Goal: Task Accomplishment & Management: Manage account settings

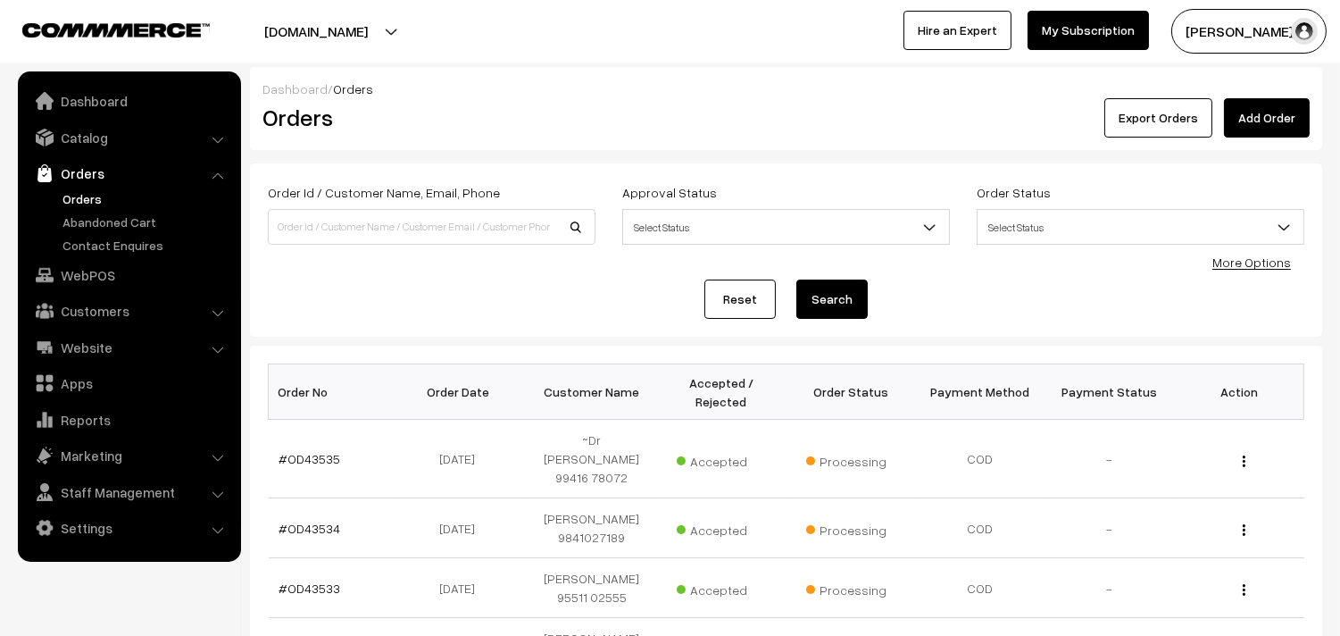
click at [77, 200] on link "Orders" at bounding box center [146, 198] width 177 height 19
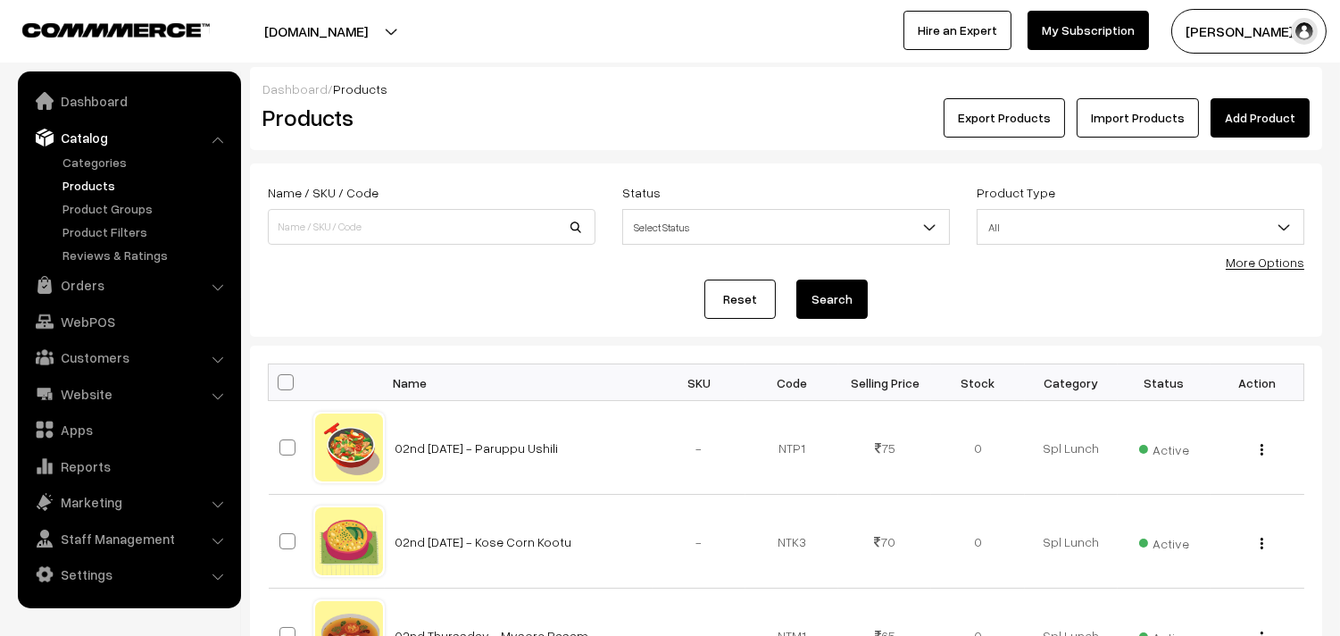
click at [1245, 254] on link "More Options" at bounding box center [1265, 261] width 79 height 15
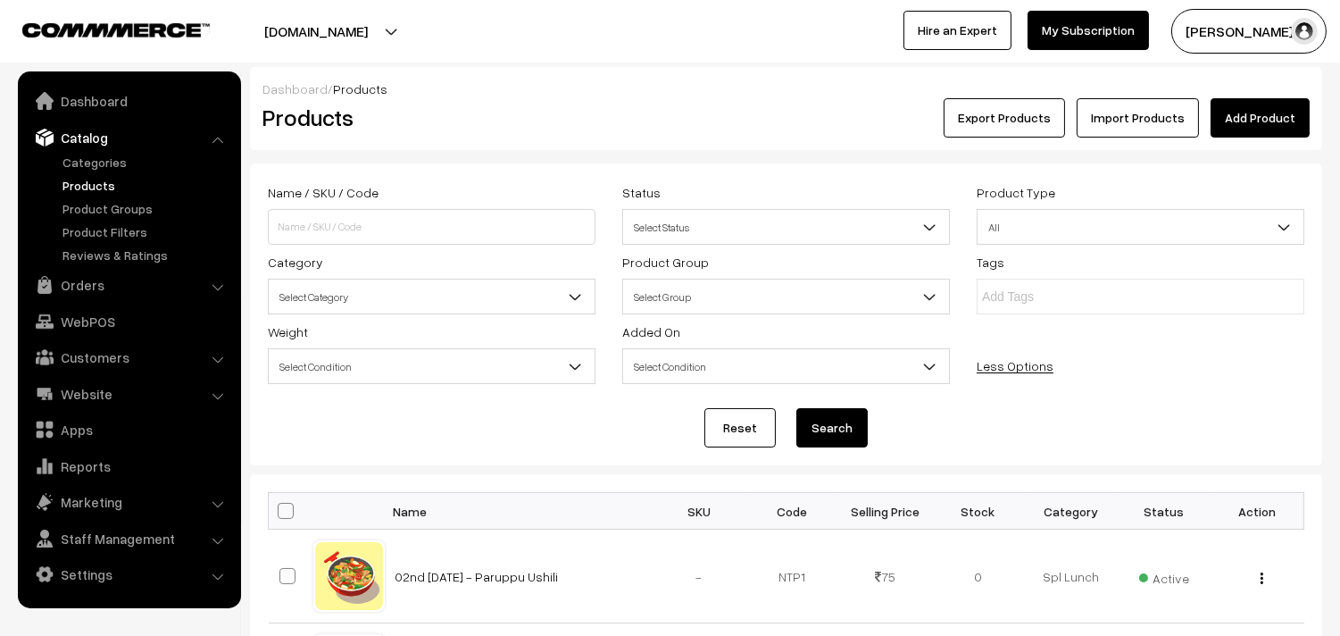
click at [358, 304] on span "Select Category" at bounding box center [432, 296] width 326 height 31
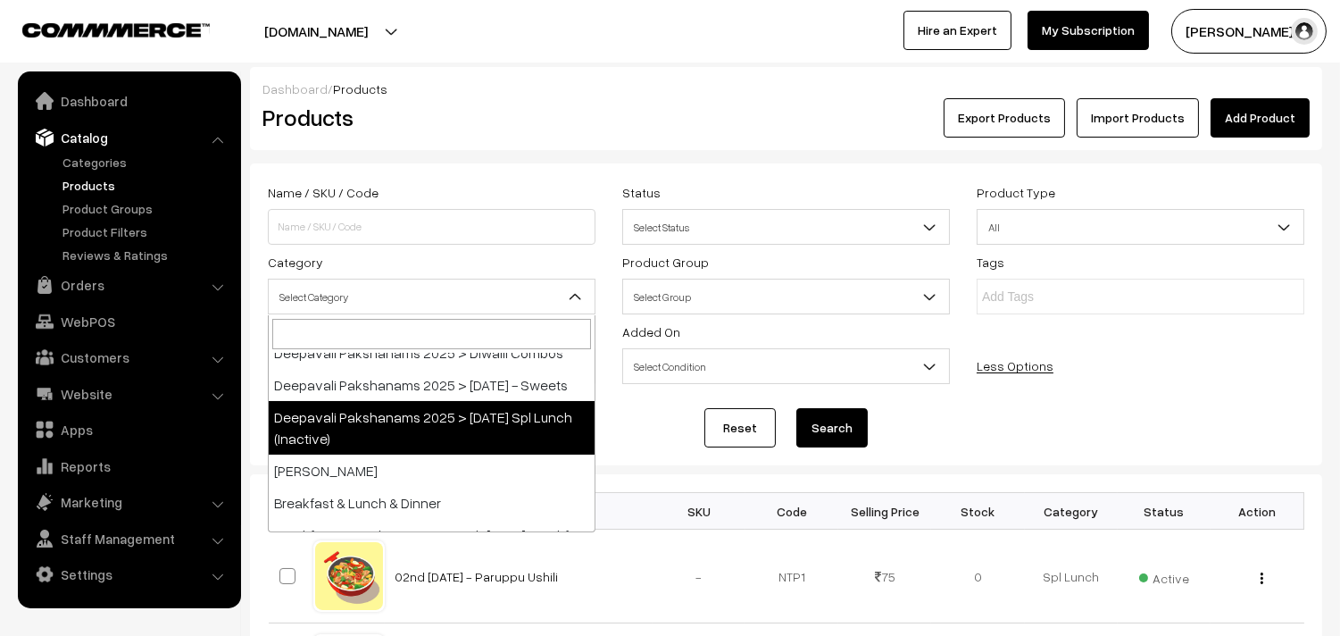
scroll to position [297, 0]
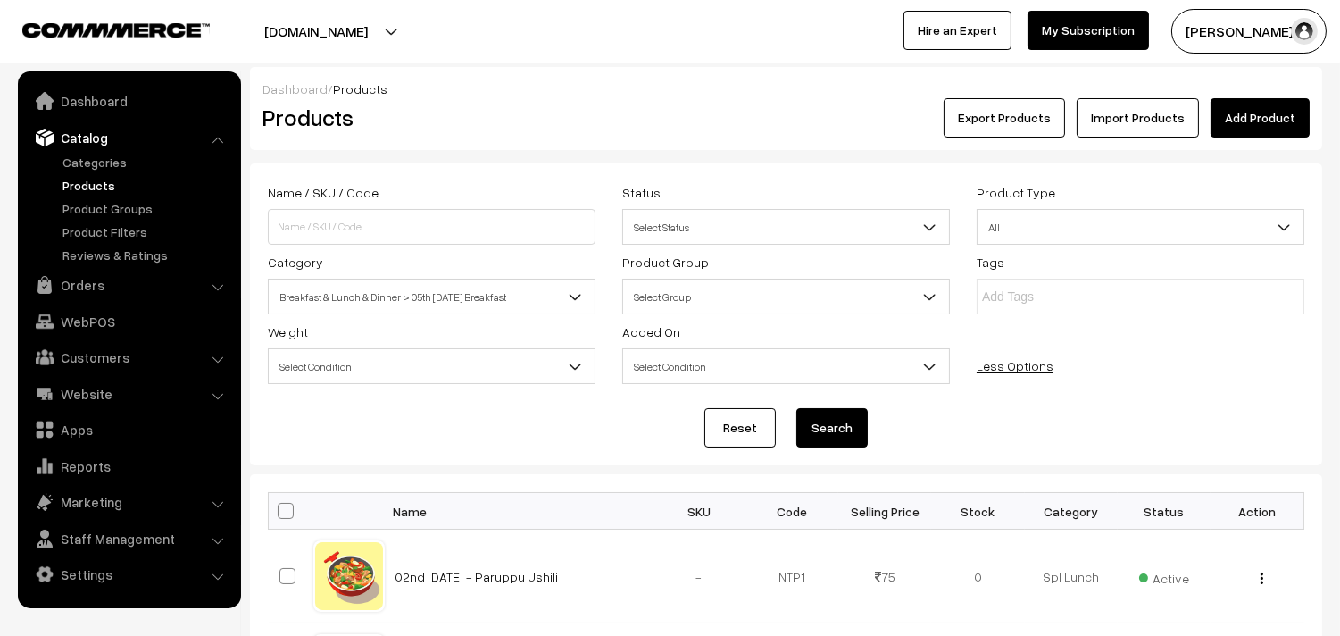
select select "91"
click at [851, 429] on button "Search" at bounding box center [831, 427] width 71 height 39
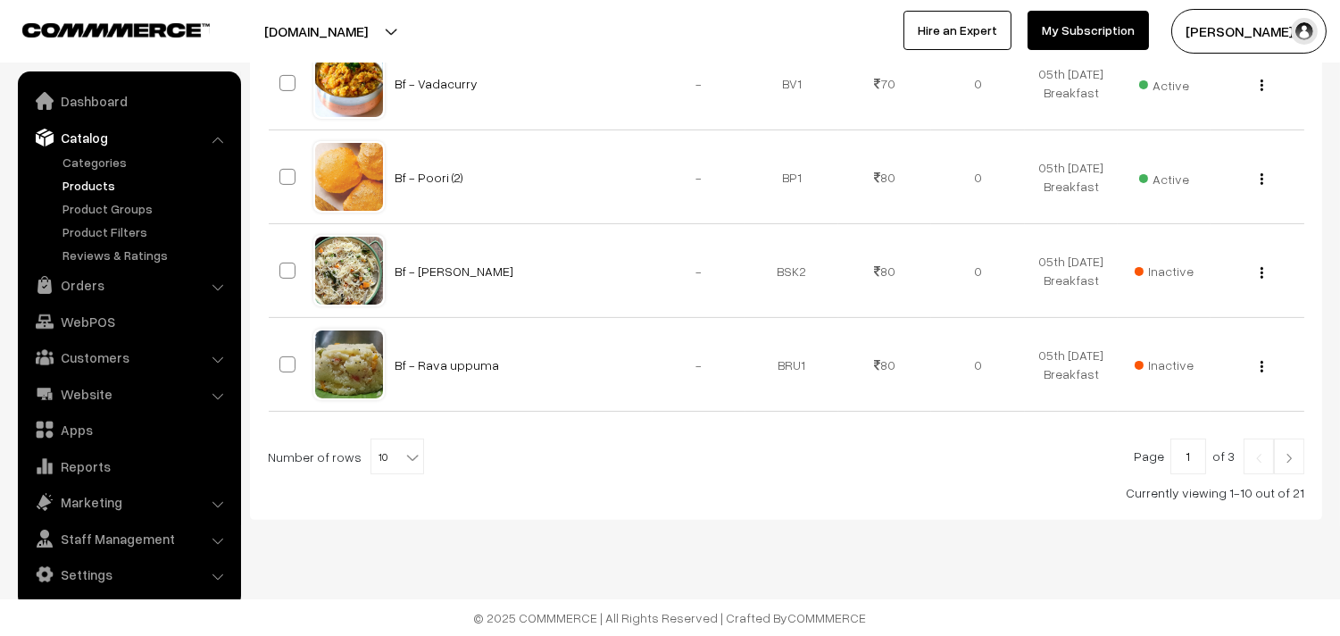
scroll to position [1064, 0]
click at [373, 453] on span "10" at bounding box center [397, 457] width 52 height 36
select select "100"
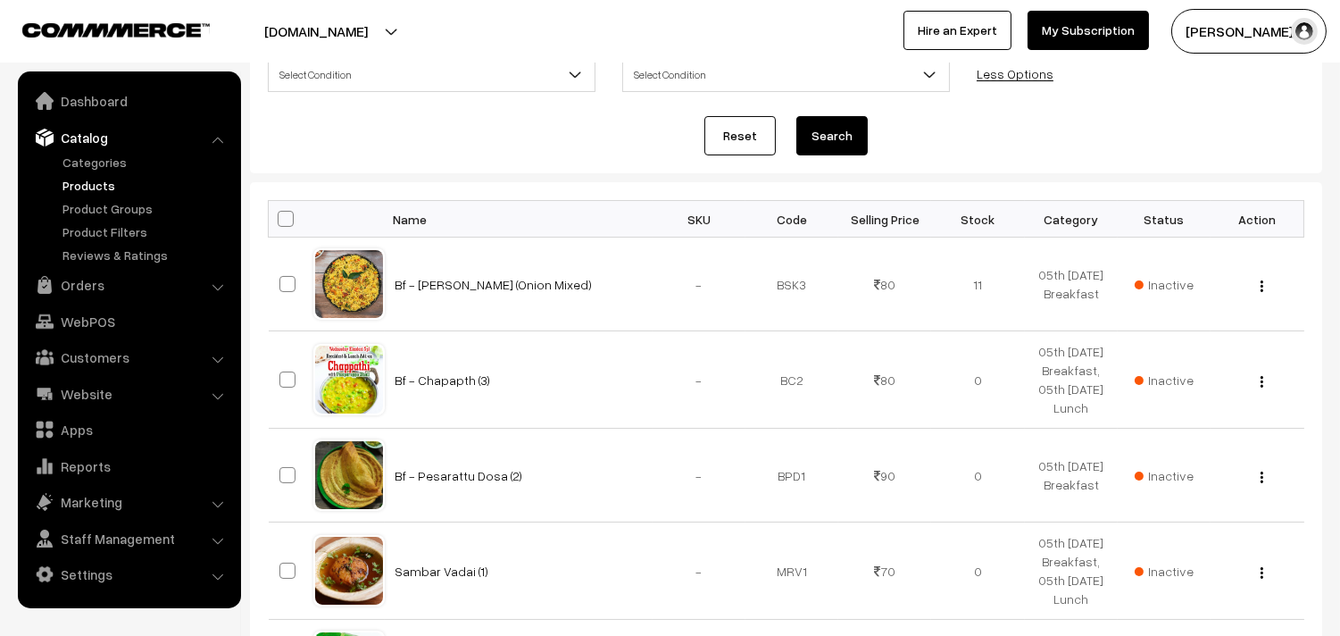
scroll to position [198, 0]
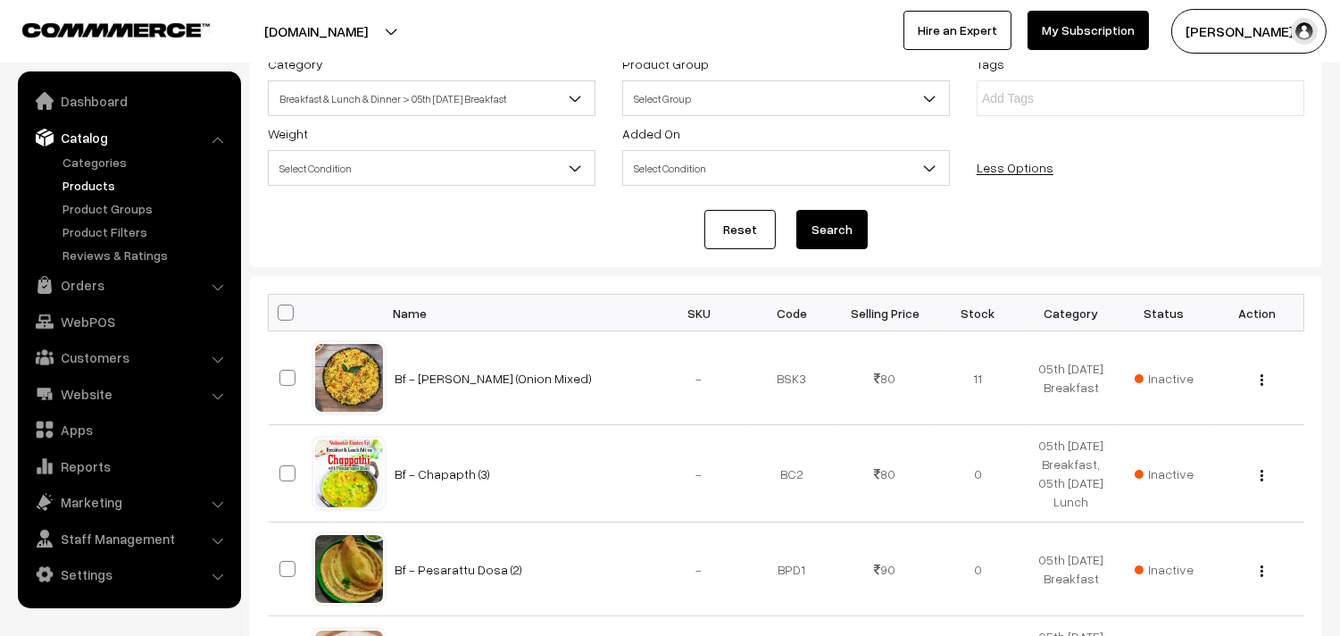
click at [292, 316] on th at bounding box center [291, 313] width 45 height 37
click at [288, 310] on span at bounding box center [286, 312] width 16 height 16
click at [280, 310] on input "checkbox" at bounding box center [275, 312] width 12 height 12
checkbox input "true"
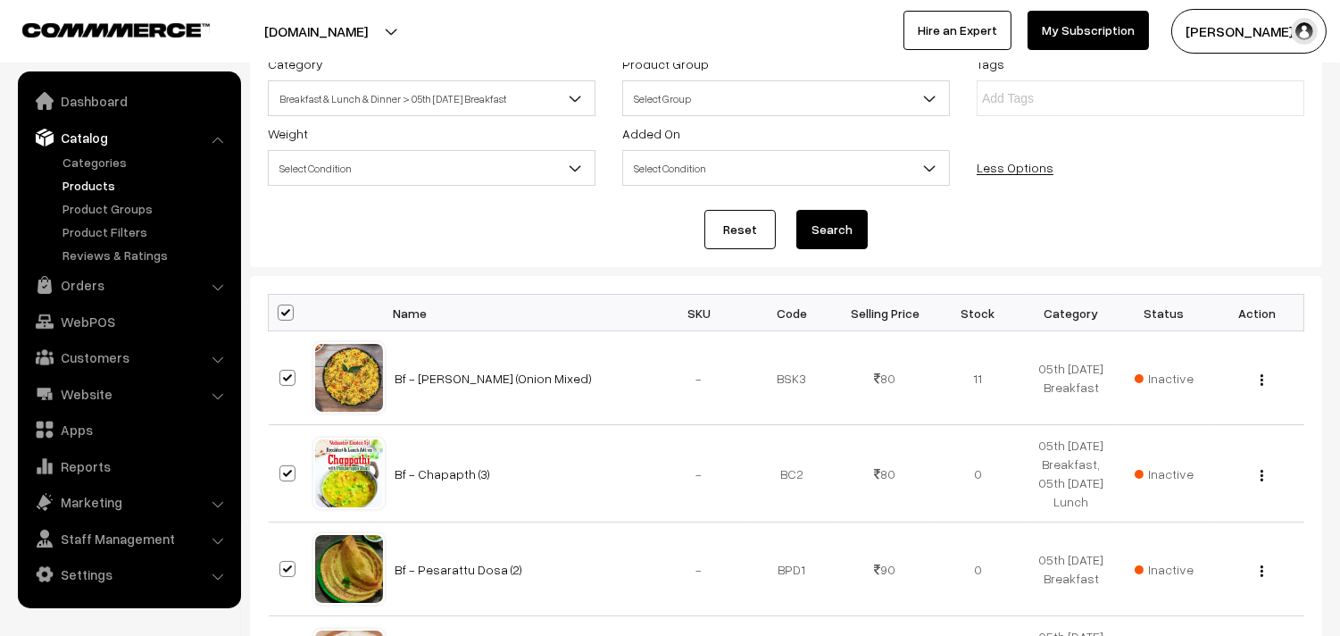
checkbox input "true"
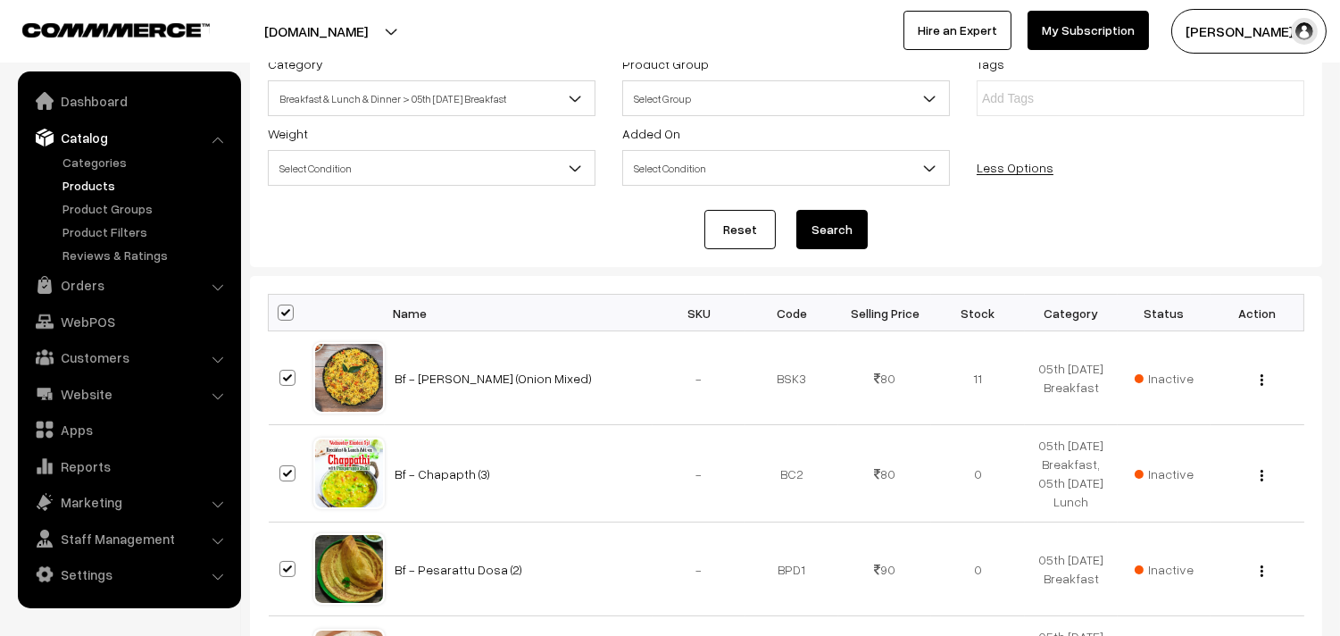
checkbox input "true"
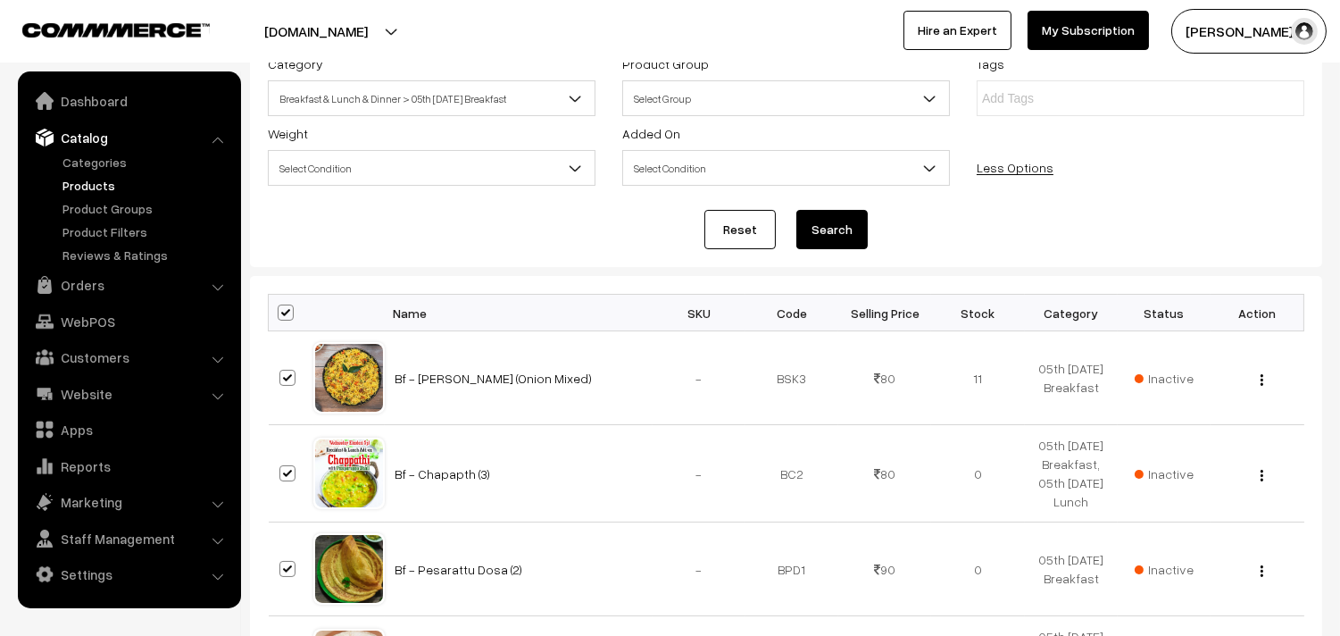
checkbox input "true"
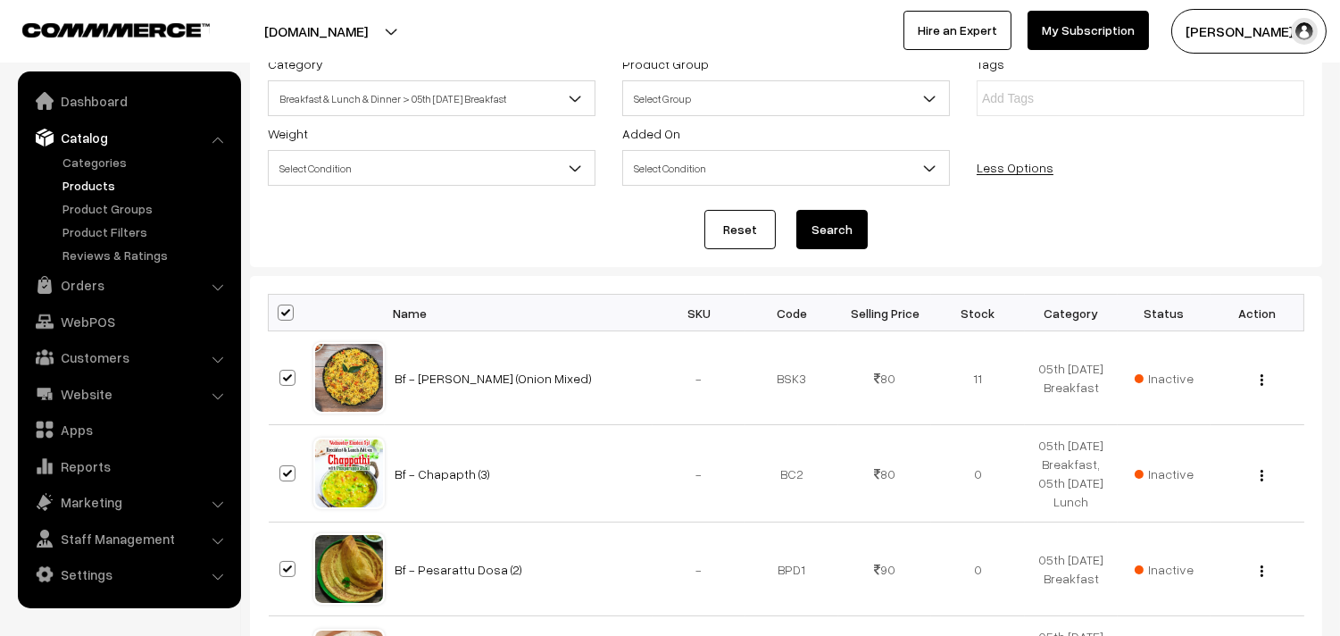
checkbox input "true"
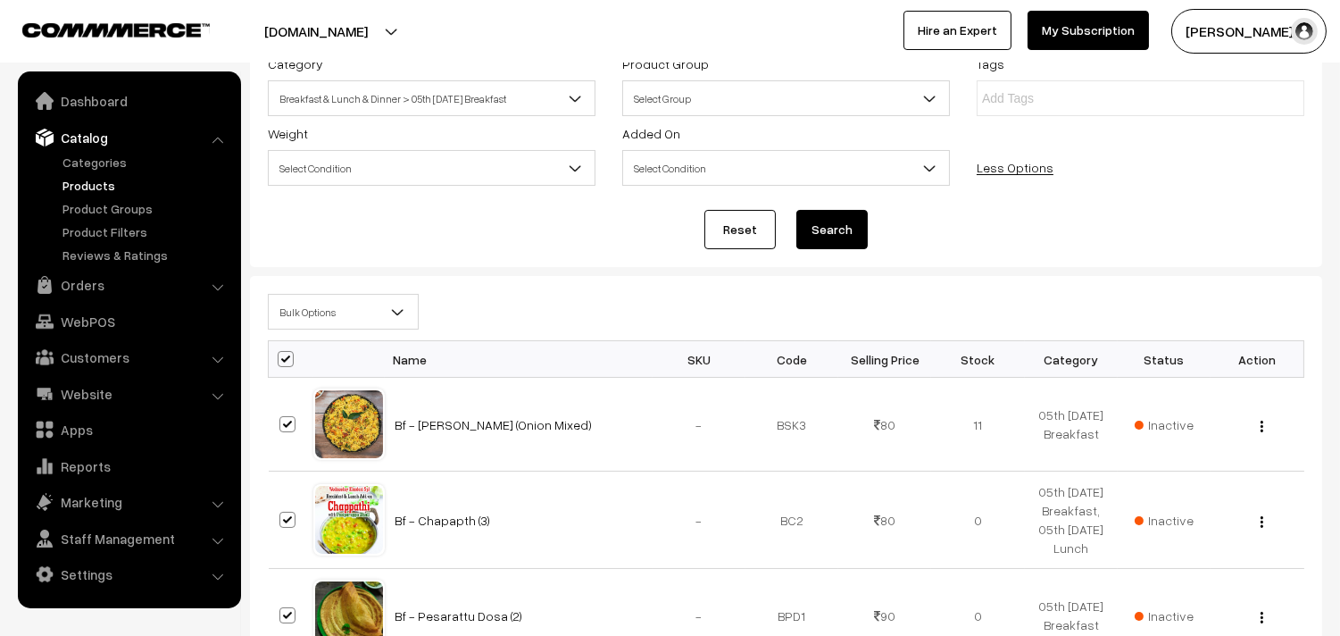
click at [315, 322] on span "Bulk Options" at bounding box center [343, 311] width 149 height 31
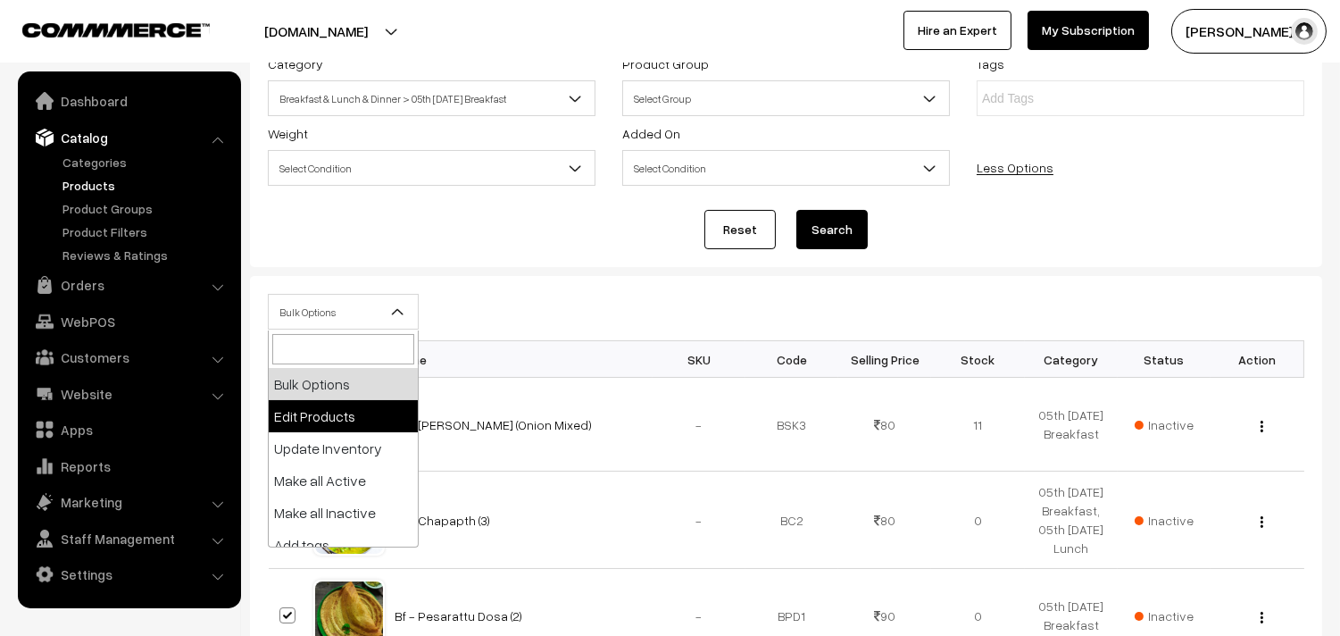
drag, startPoint x: 318, startPoint y: 394, endPoint x: 315, endPoint y: 408, distance: 14.5
select select "editProduct"
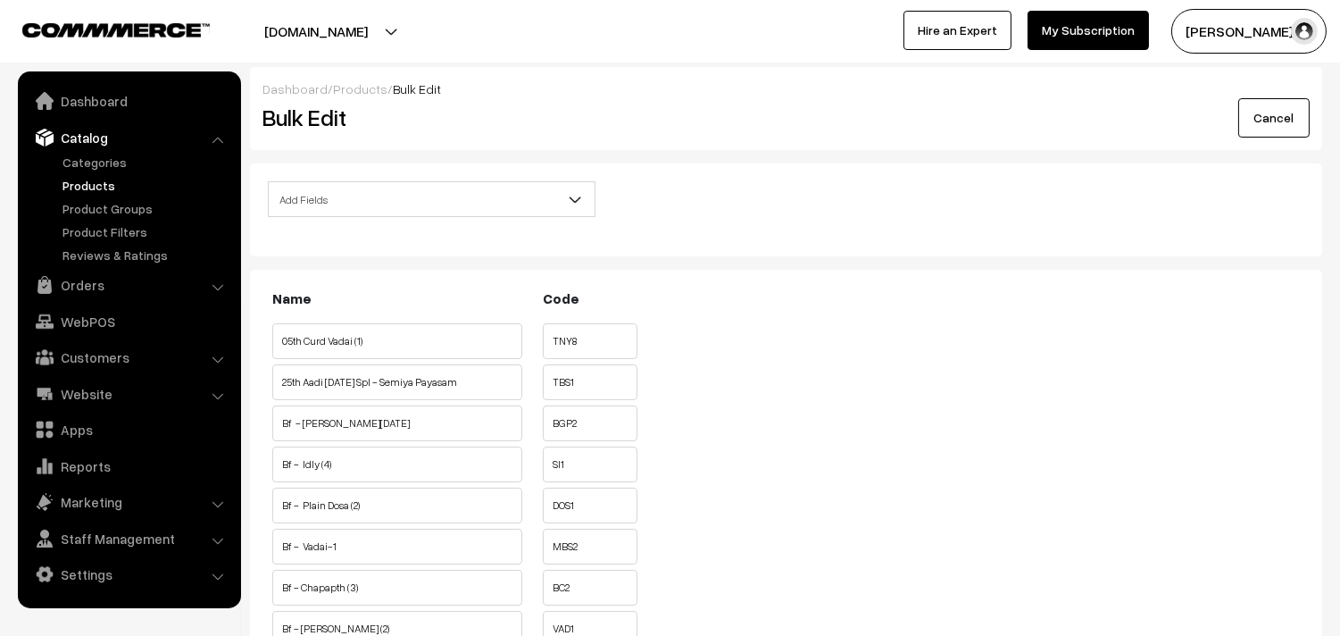
click at [371, 190] on span "Add Fields" at bounding box center [432, 199] width 326 height 31
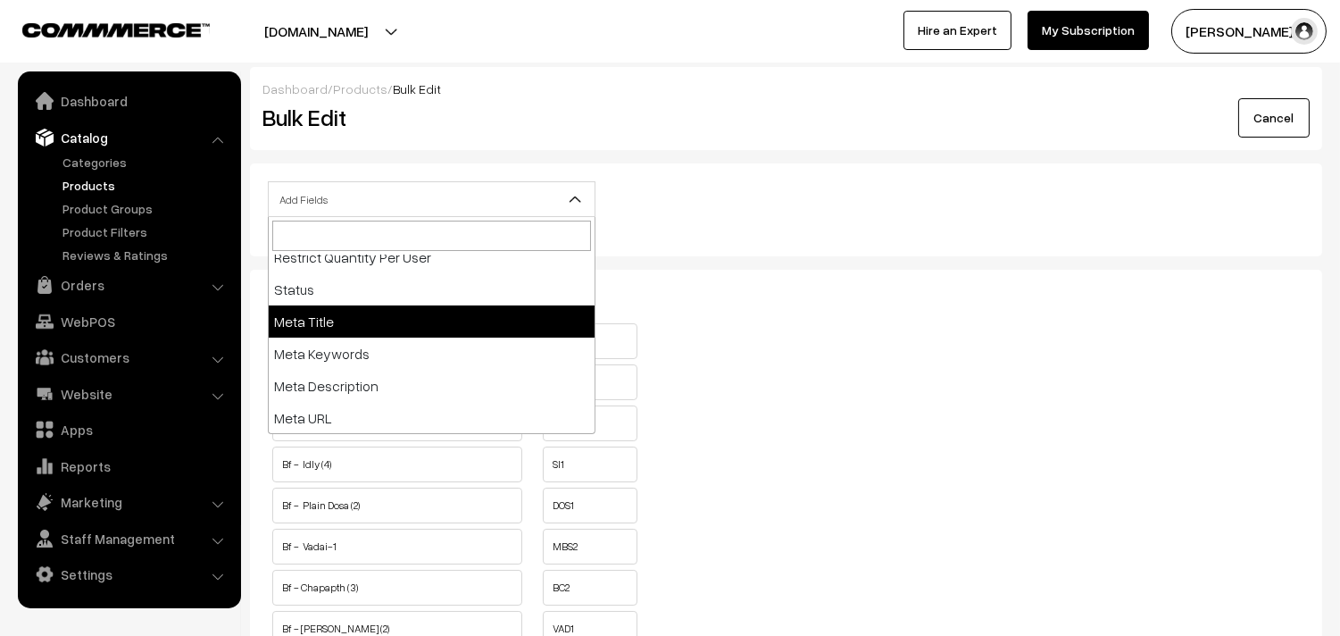
scroll to position [300, 0]
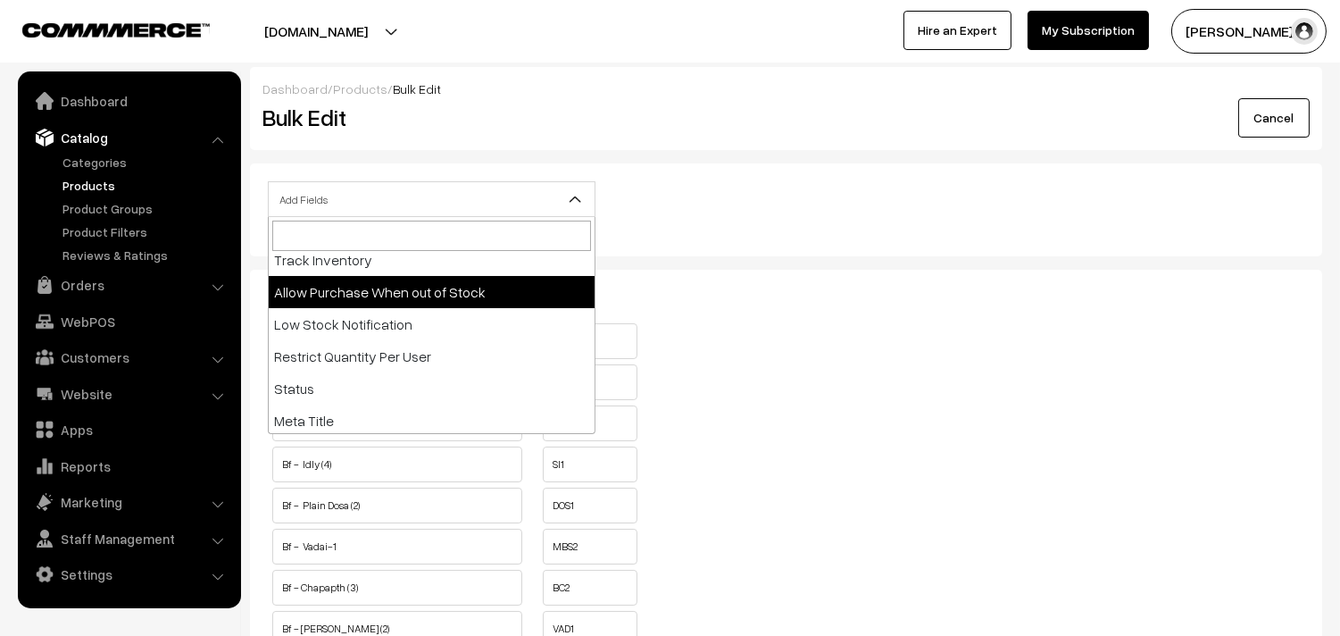
select select "allow-purchase"
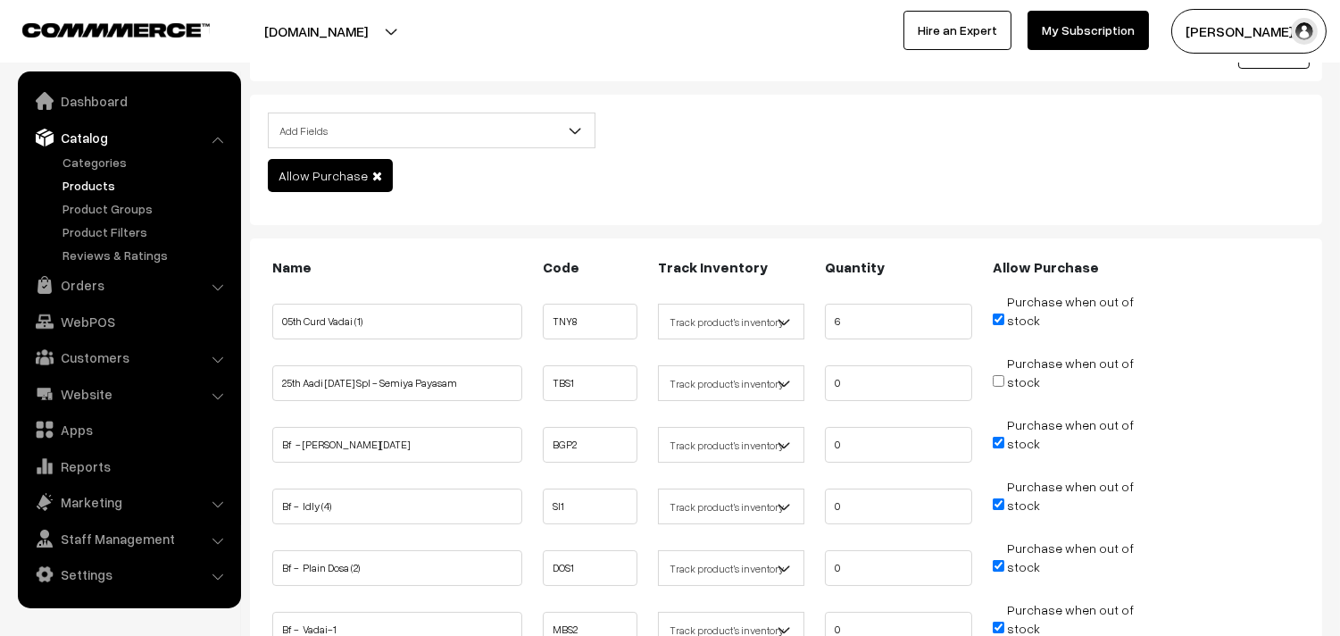
scroll to position [99, 0]
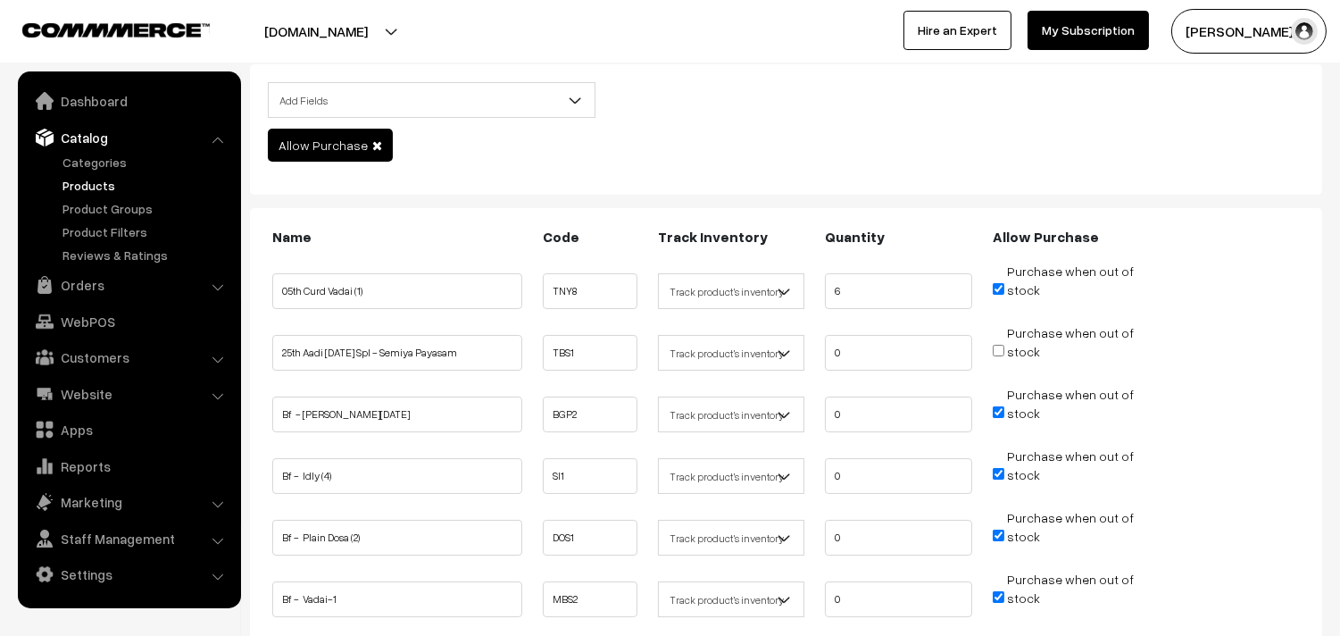
click at [997, 406] on input "Purchase when out of stock" at bounding box center [999, 412] width 12 height 12
checkbox input "false"
click at [997, 468] on input "Purchase when out of stock" at bounding box center [999, 474] width 12 height 12
checkbox input "false"
click at [998, 533] on input "Purchase when out of stock" at bounding box center [999, 535] width 12 height 12
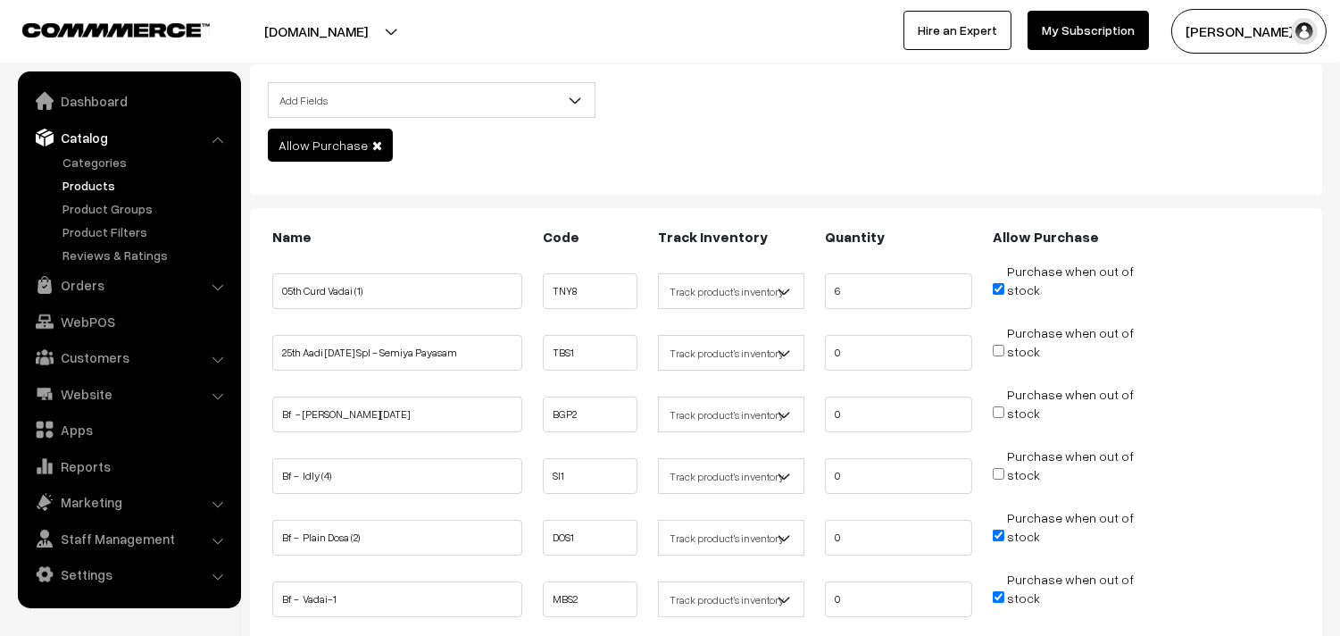
checkbox input "false"
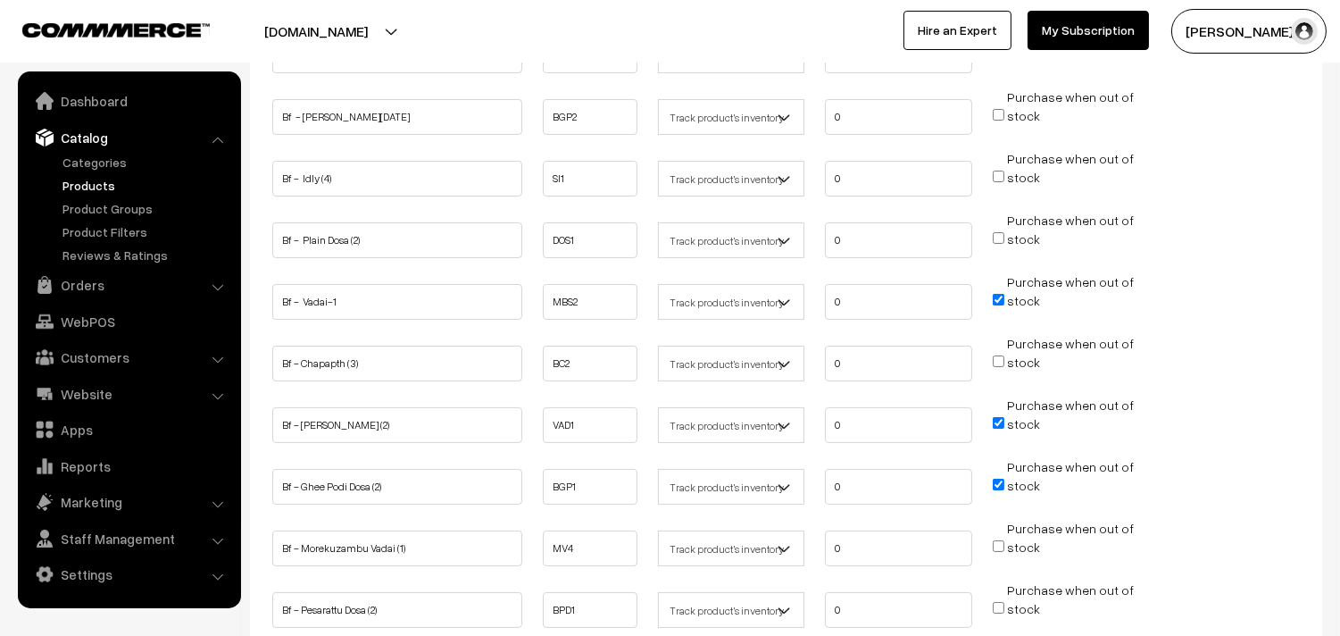
click at [1002, 299] on input "Purchase when out of stock" at bounding box center [999, 300] width 12 height 12
checkbox input "false"
click at [1001, 417] on input "Purchase when out of stock" at bounding box center [999, 423] width 12 height 12
checkbox input "false"
click at [1002, 479] on input "Purchase when out of stock" at bounding box center [999, 485] width 12 height 12
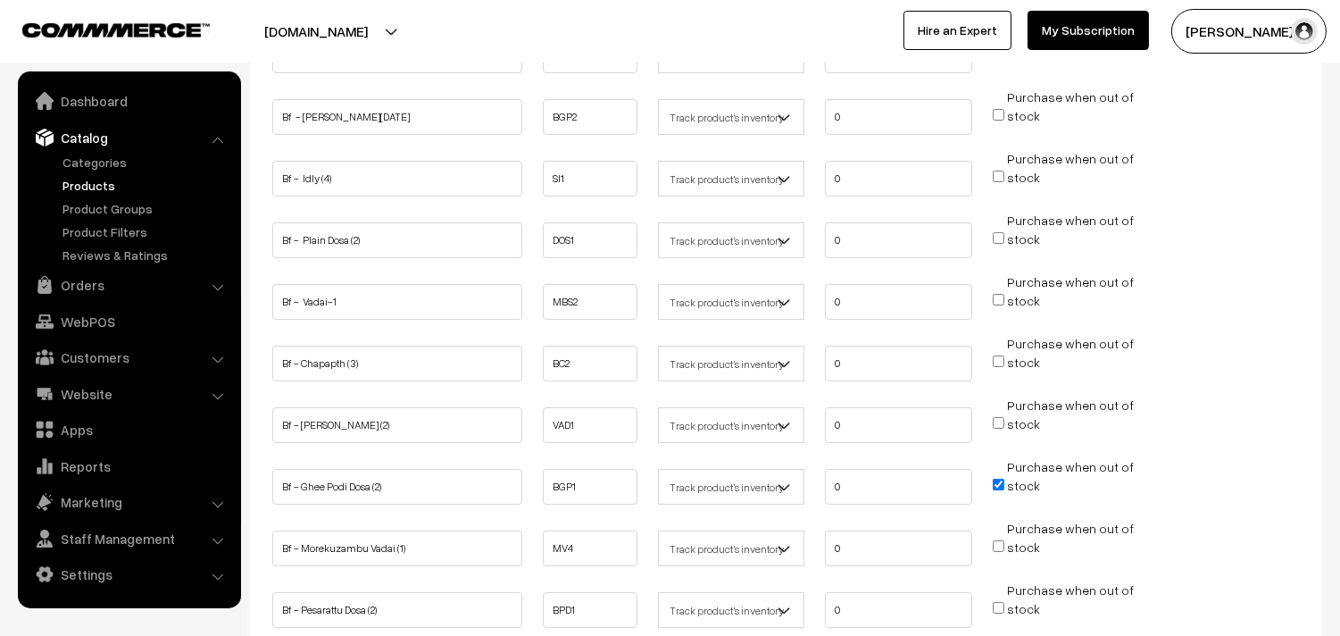
checkbox input "false"
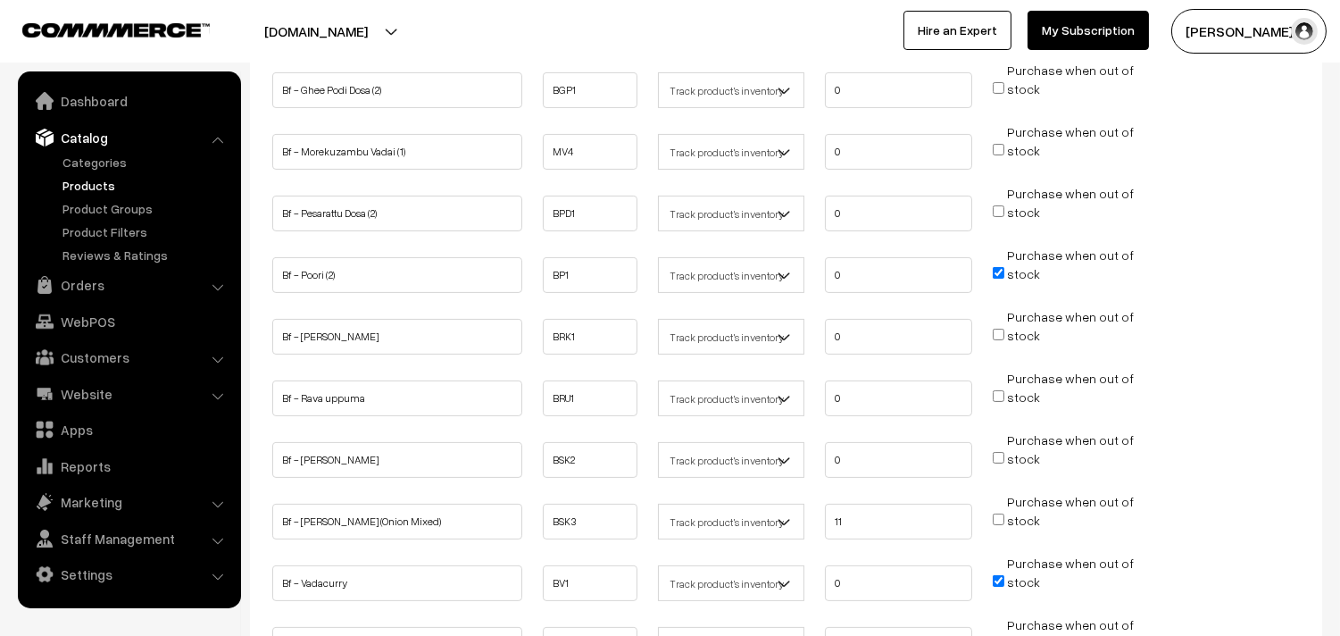
scroll to position [992, 0]
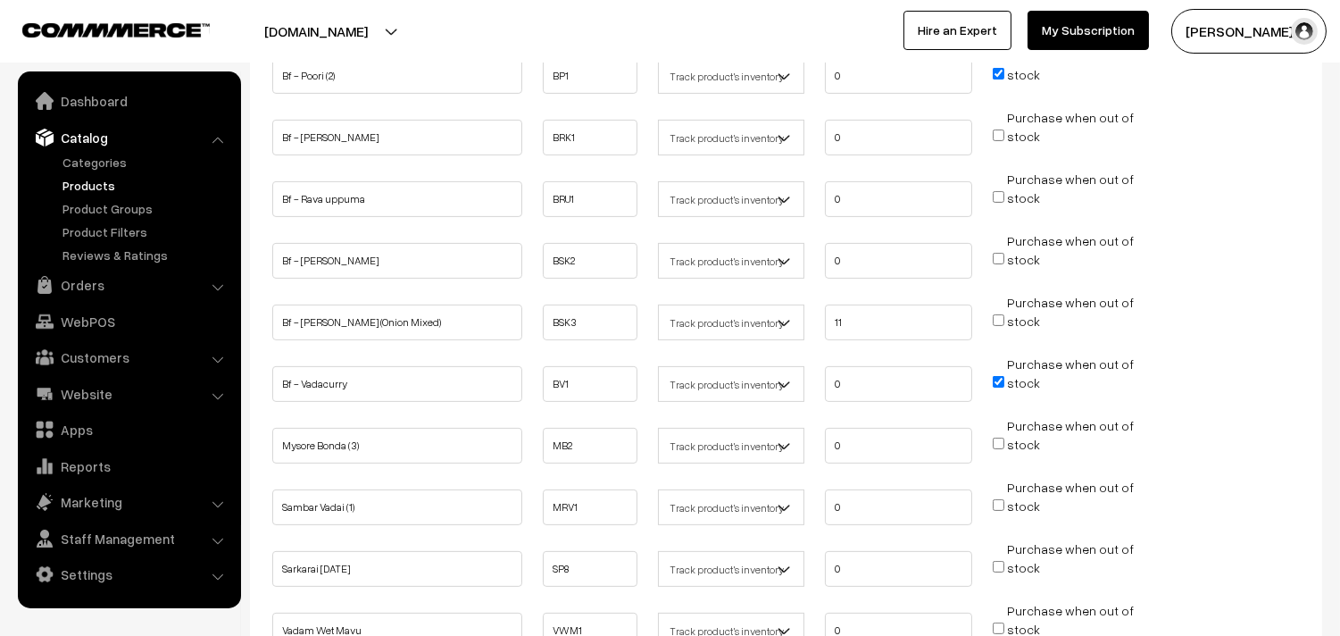
click at [1002, 376] on input "Purchase when out of stock" at bounding box center [999, 382] width 12 height 12
checkbox input "false"
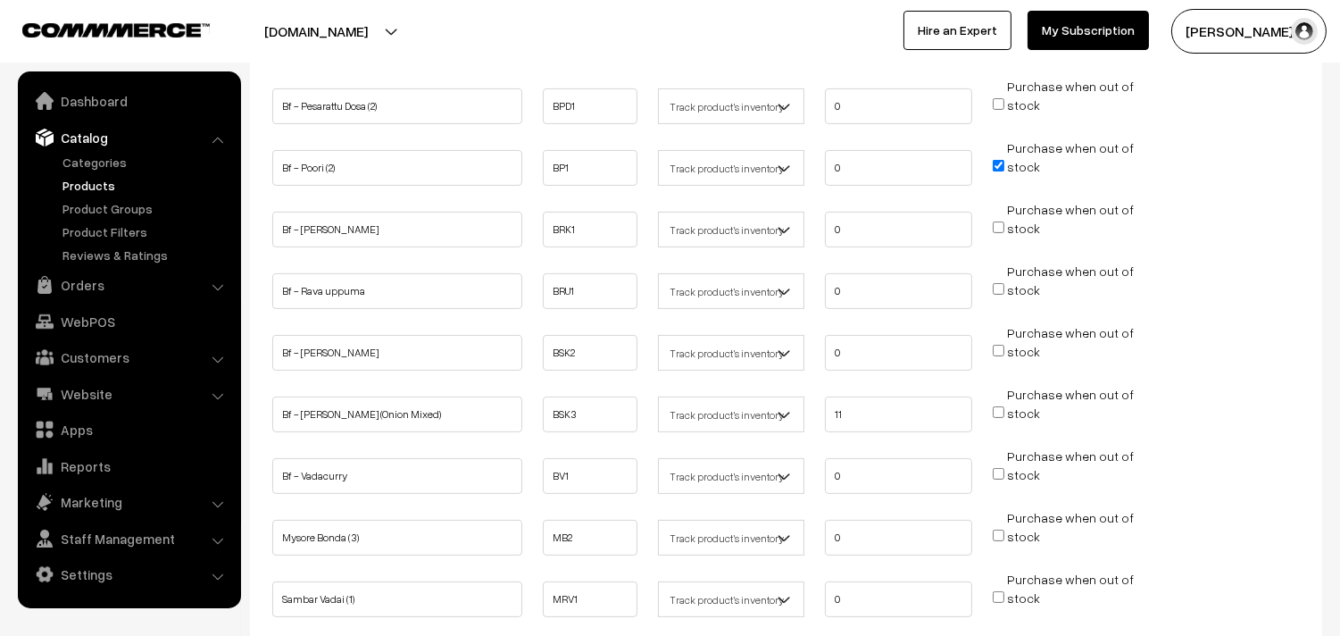
scroll to position [793, 0]
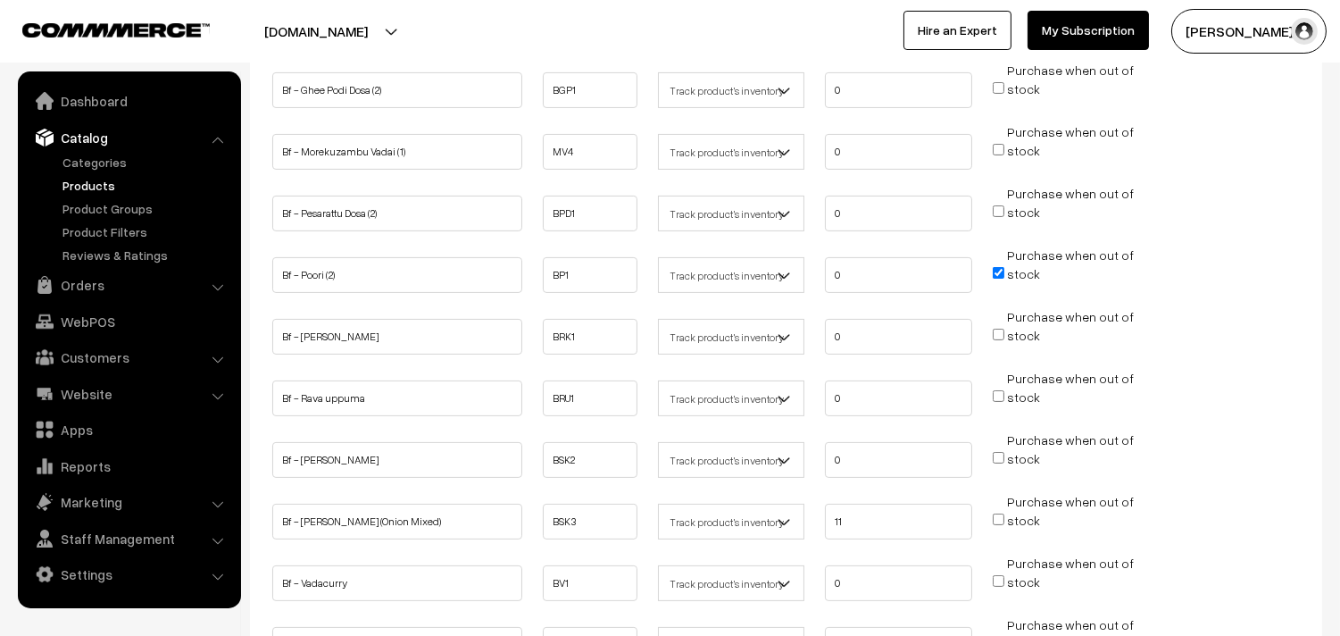
click at [998, 267] on input "Purchase when out of stock" at bounding box center [999, 273] width 12 height 12
checkbox input "false"
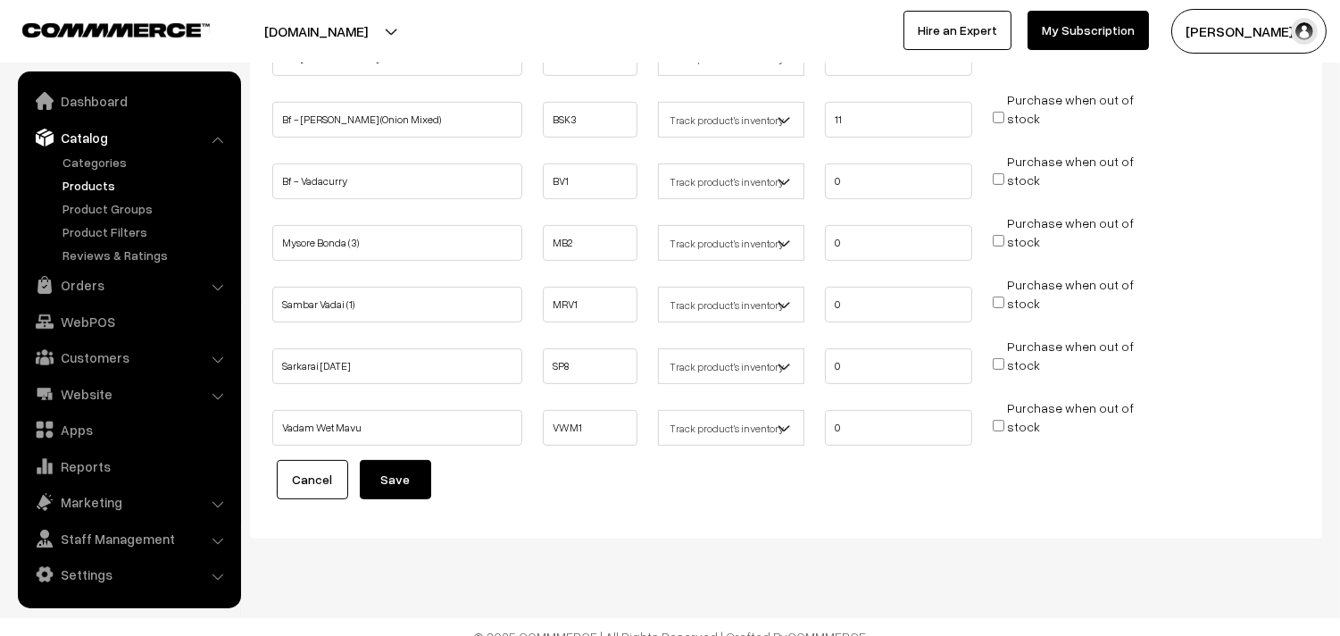
scroll to position [1205, 0]
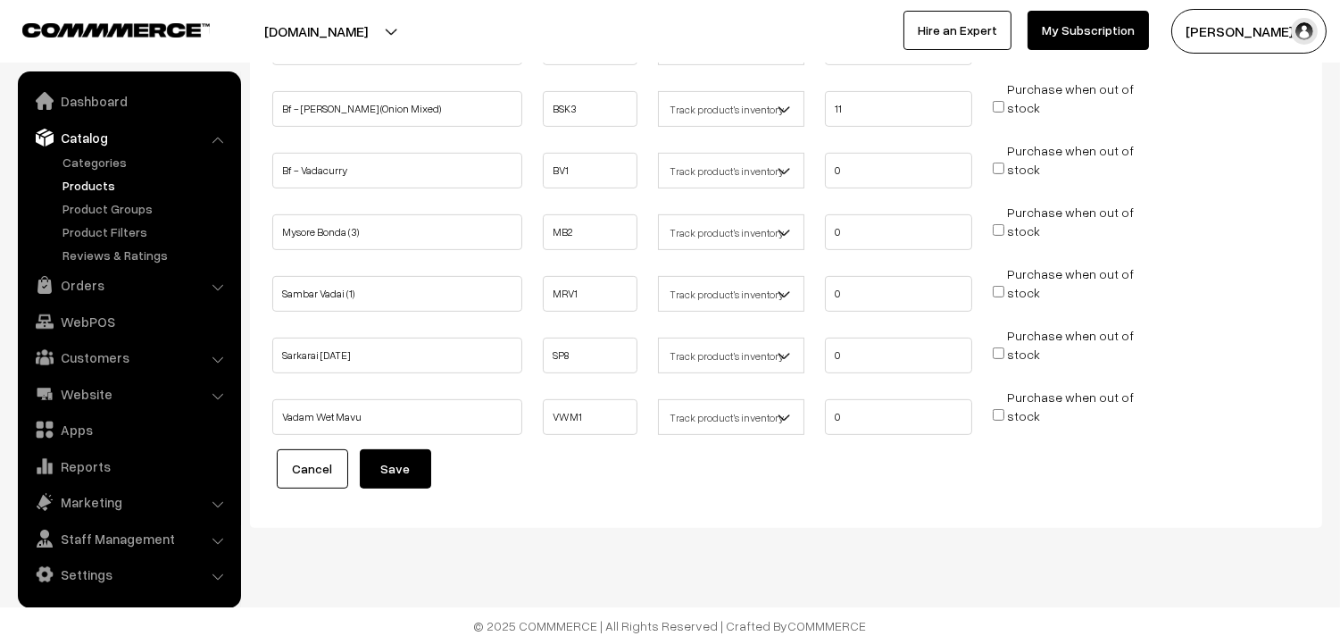
click at [408, 476] on button "Save" at bounding box center [395, 468] width 71 height 39
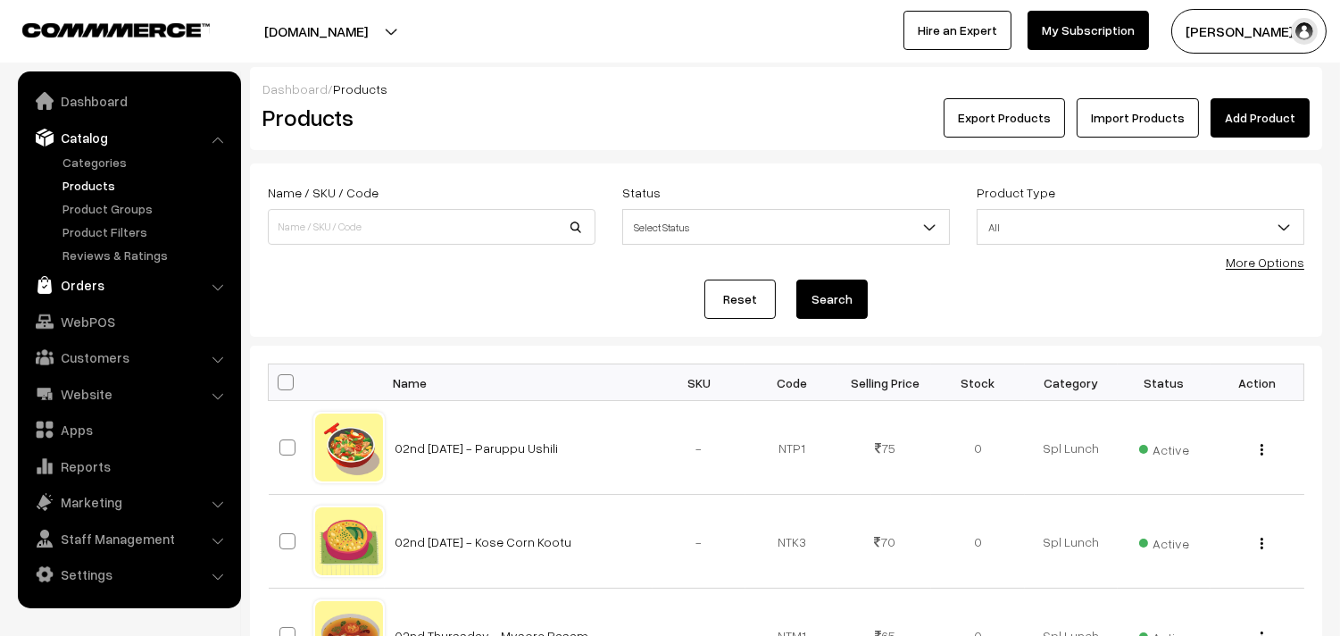
click at [95, 283] on link "Orders" at bounding box center [128, 285] width 213 height 32
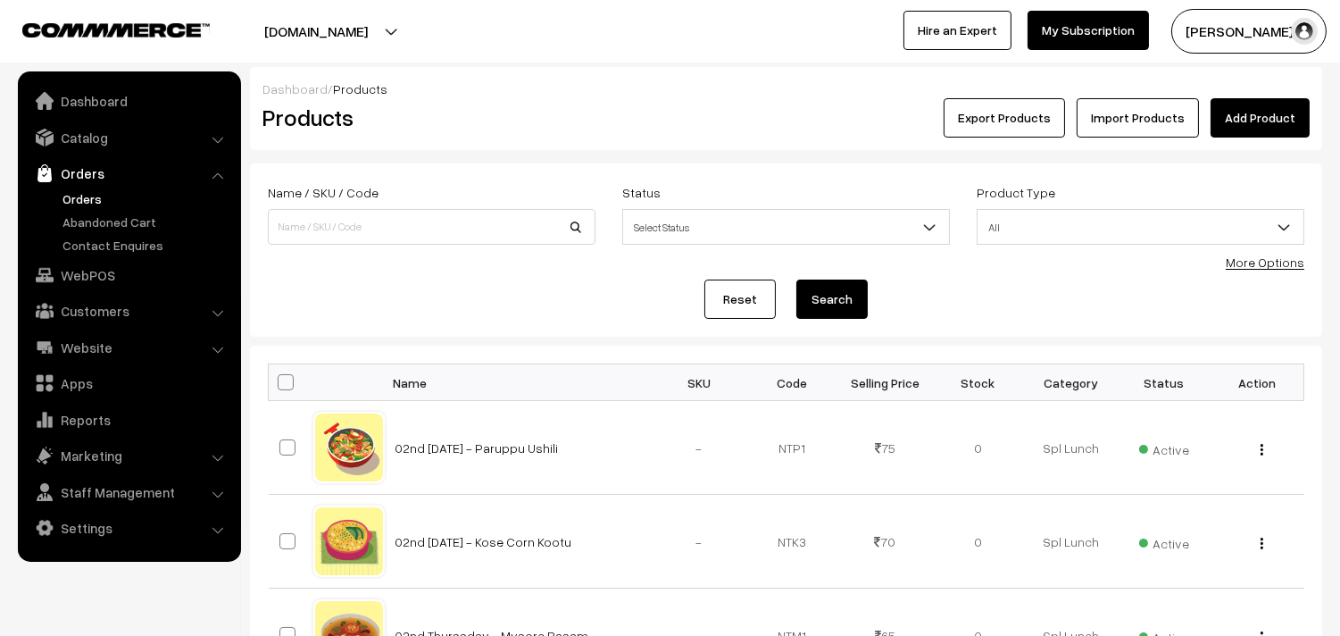
click at [92, 200] on link "Orders" at bounding box center [146, 198] width 177 height 19
